Goal: Entertainment & Leisure: Consume media (video, audio)

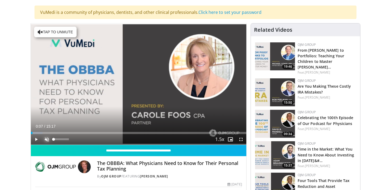
click at [47, 138] on span "Video Player" at bounding box center [47, 139] width 11 height 11
click at [37, 140] on span "Video Player" at bounding box center [36, 139] width 11 height 11
click at [65, 139] on div "75%" at bounding box center [60, 139] width 15 height 2
click at [61, 139] on div "51%" at bounding box center [60, 139] width 15 height 2
click at [34, 142] on span "Video Player" at bounding box center [36, 139] width 11 height 11
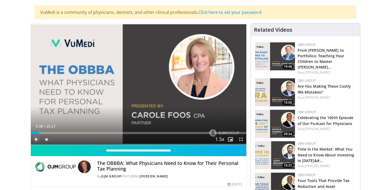
click at [36, 140] on span "Video Player" at bounding box center [36, 139] width 11 height 11
click at [38, 139] on span "Video Player" at bounding box center [36, 139] width 11 height 11
click at [45, 138] on span "Video Player" at bounding box center [47, 139] width 11 height 11
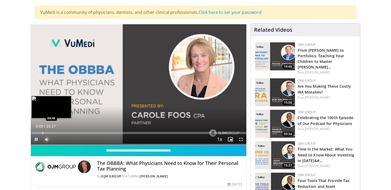
click at [43, 132] on div "Progress Bar" at bounding box center [43, 133] width 1 height 2
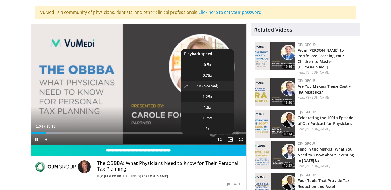
click at [213, 107] on li "1.5x" at bounding box center [207, 107] width 53 height 11
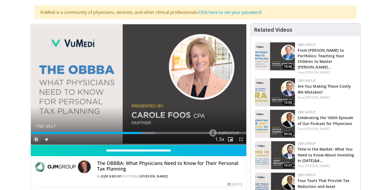
click at [36, 136] on span "Video Player" at bounding box center [36, 139] width 11 height 11
click at [35, 139] on span "Video Player" at bounding box center [36, 139] width 11 height 11
click at [37, 138] on span "Video Player" at bounding box center [36, 139] width 11 height 11
click at [35, 139] on span "Video Player" at bounding box center [36, 139] width 11 height 11
click at [38, 139] on span "Video Player" at bounding box center [36, 139] width 11 height 11
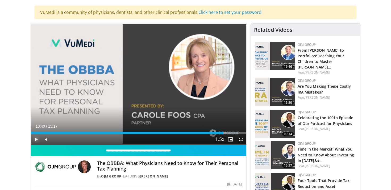
click at [37, 138] on span "Video Player" at bounding box center [36, 139] width 11 height 11
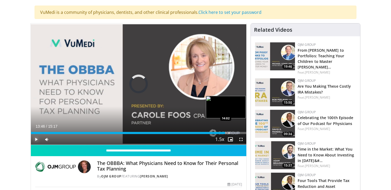
click at [229, 132] on div "Progress Bar" at bounding box center [229, 133] width 1 height 2
click at [238, 133] on div "Progress Bar" at bounding box center [238, 133] width 1 height 2
click at [242, 133] on div "Progress Bar" at bounding box center [242, 133] width 1 height 2
click at [231, 133] on div "Loaded : 100.00% 14:12 14:14" at bounding box center [139, 133] width 216 height 2
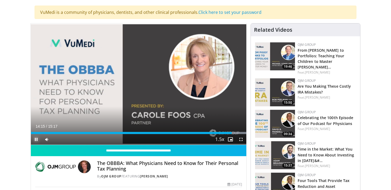
click at [34, 139] on span "Video Player" at bounding box center [36, 139] width 11 height 11
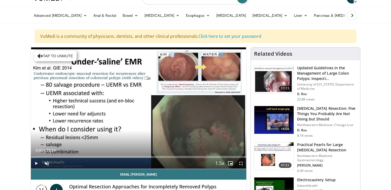
click at [36, 164] on span "Video Player" at bounding box center [36, 163] width 11 height 11
click at [55, 164] on div "11%" at bounding box center [60, 163] width 15 height 2
click at [58, 164] on div "23%" at bounding box center [60, 163] width 15 height 2
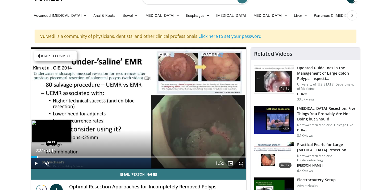
click at [37, 156] on div "Progress Bar" at bounding box center [37, 157] width 1 height 2
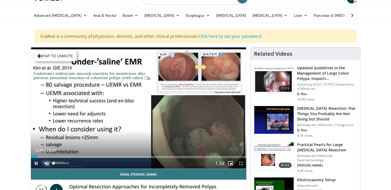
click at [48, 163] on span "Video Player" at bounding box center [47, 163] width 11 height 11
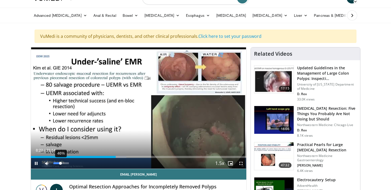
click at [60, 163] on div "46%" at bounding box center [60, 163] width 15 height 2
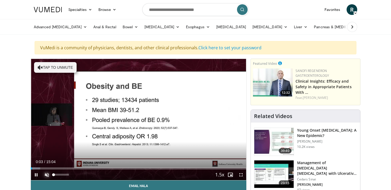
click at [47, 176] on span "Video Player" at bounding box center [47, 174] width 11 height 11
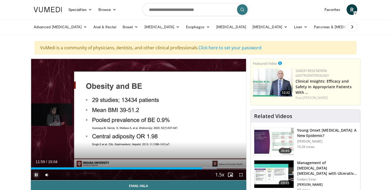
click at [37, 176] on span "Video Player" at bounding box center [36, 174] width 11 height 11
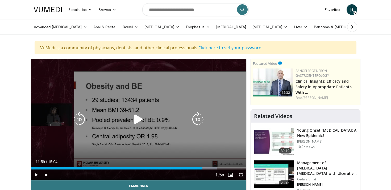
click at [135, 118] on icon "Video Player" at bounding box center [138, 119] width 15 height 15
